Goal: Check status: Check status

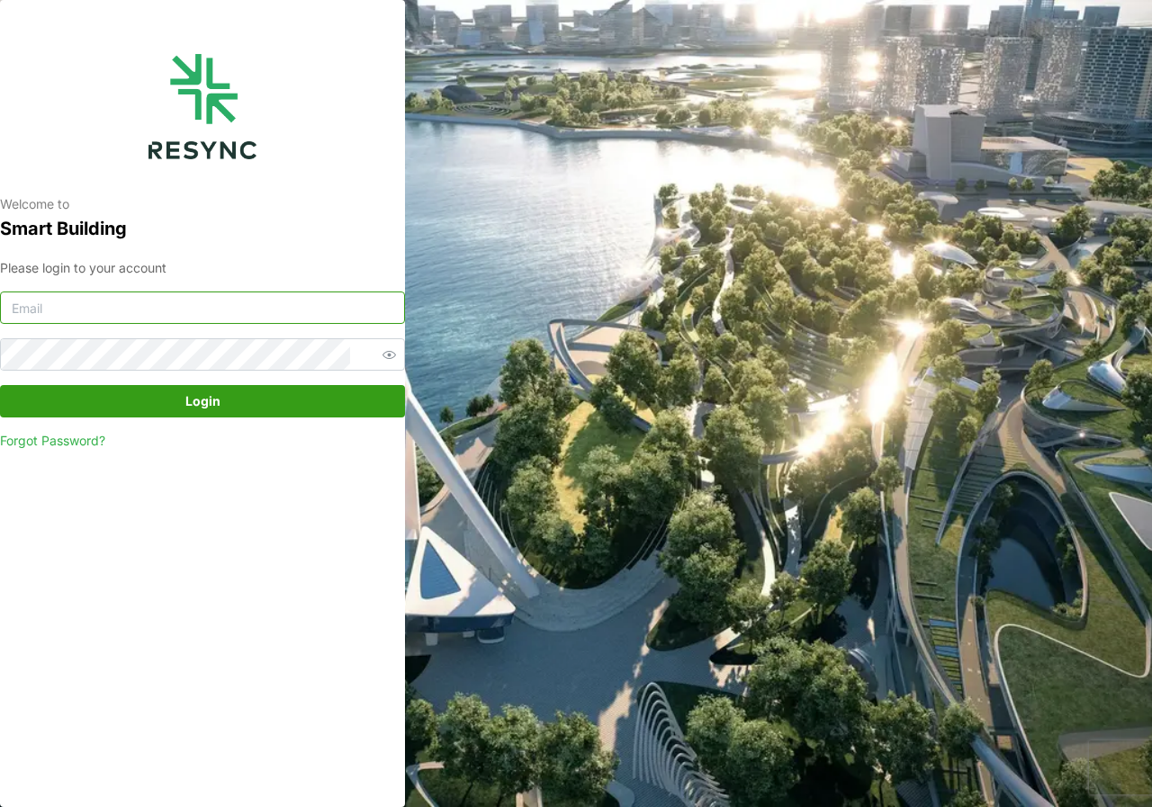
type input "[DOMAIN_NAME][EMAIL_ADDRESS][DOMAIN_NAME]"
click at [194, 403] on span "Login" at bounding box center [202, 401] width 35 height 31
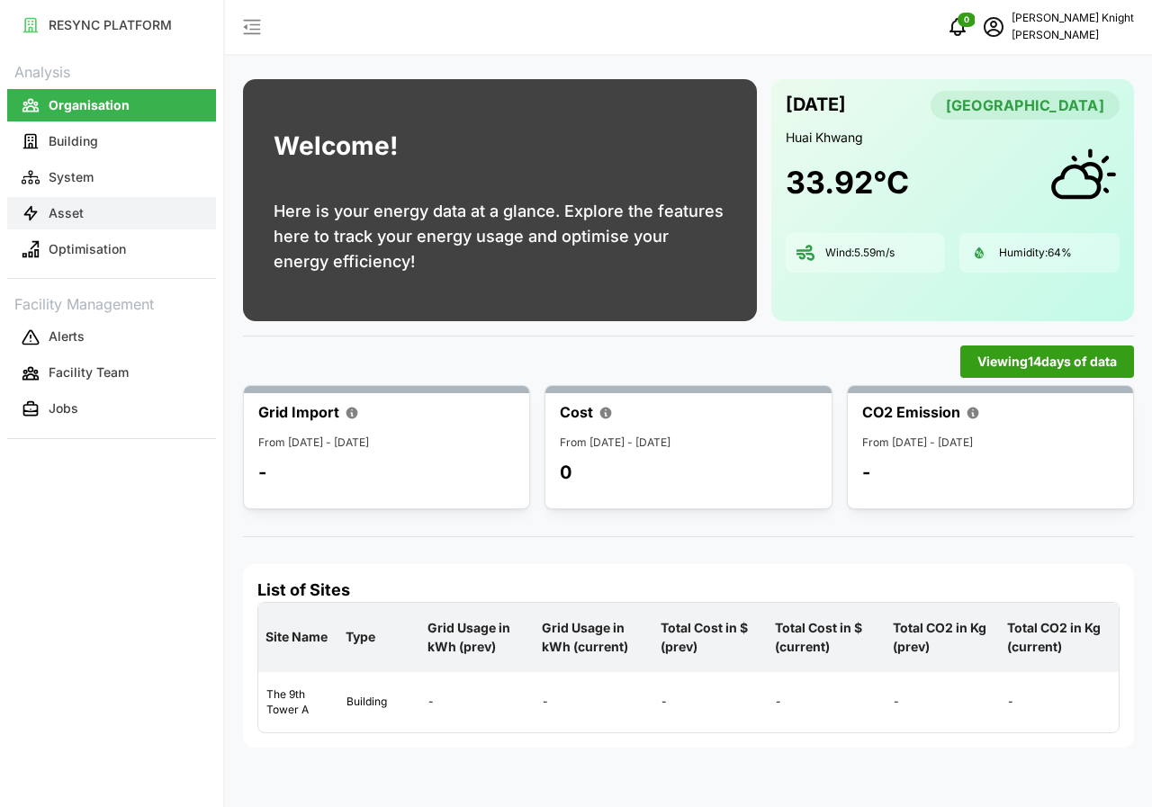
click at [82, 214] on p "Asset" at bounding box center [66, 213] width 35 height 18
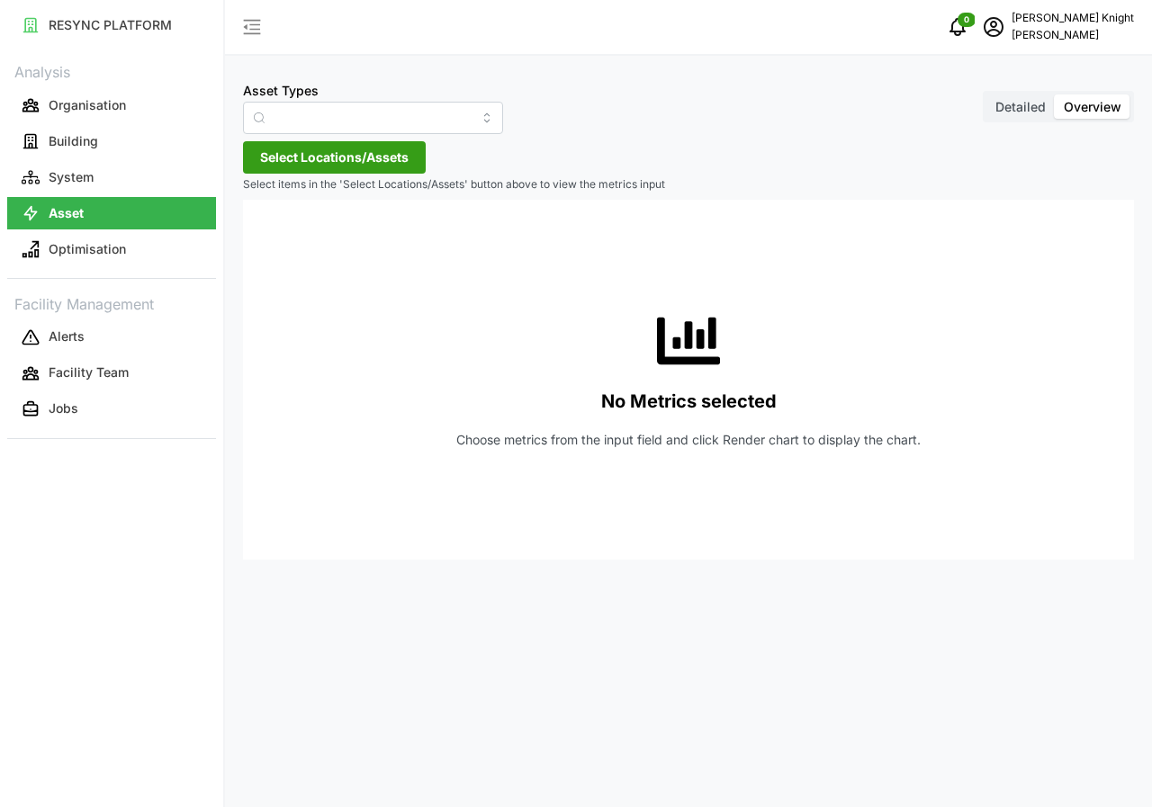
type input "Air Handling Unit"
click at [1012, 113] on span "Detailed" at bounding box center [1020, 106] width 50 height 15
click at [986, 94] on input "Detailed" at bounding box center [986, 94] width 0 height 0
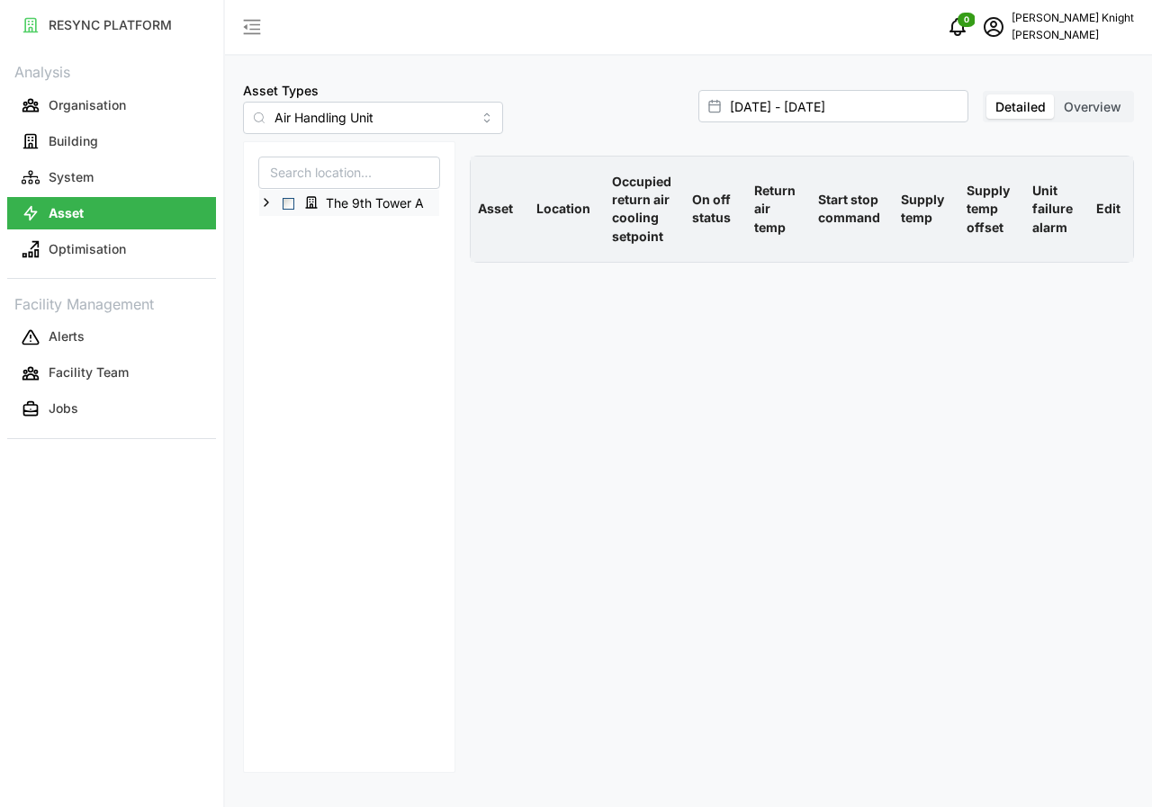
click at [288, 199] on span "Select The 9th Tower A" at bounding box center [289, 204] width 12 height 12
